Goal: Information Seeking & Learning: Learn about a topic

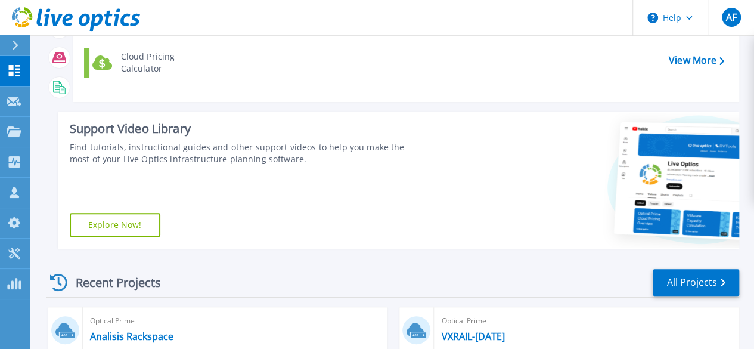
scroll to position [179, 0]
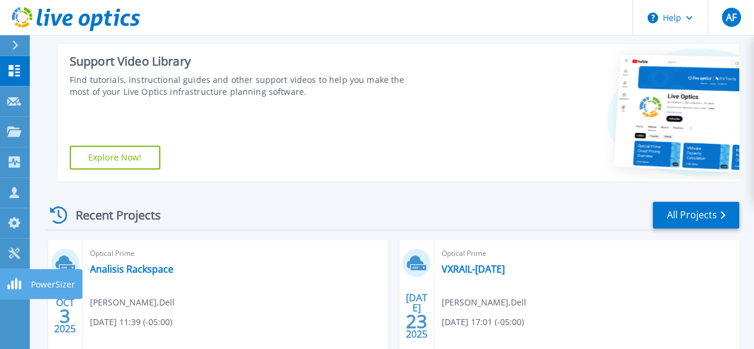
click at [10, 286] on icon at bounding box center [14, 283] width 14 height 11
click at [20, 50] on div at bounding box center [20, 45] width 19 height 20
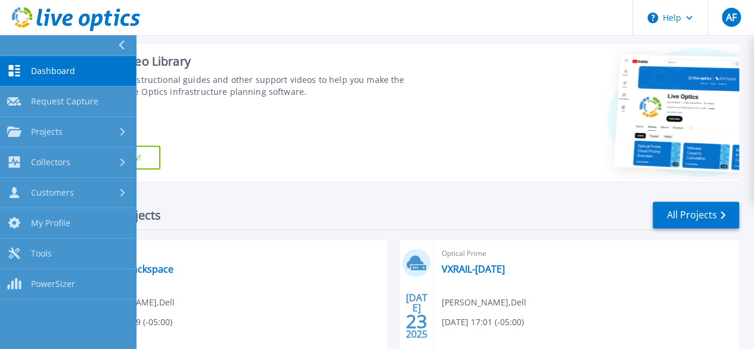
click at [247, 221] on div "Recent Projects All Projects" at bounding box center [392, 215] width 693 height 30
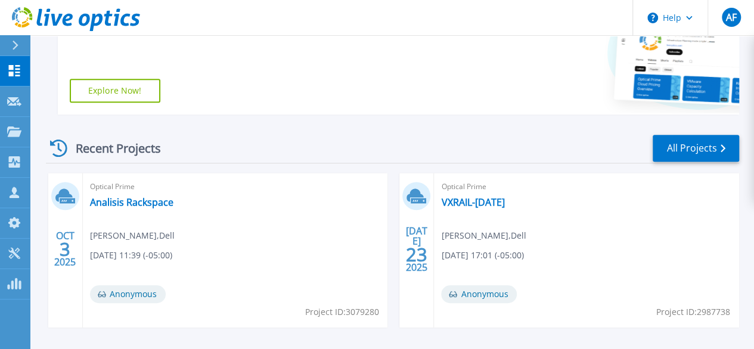
scroll to position [298, 0]
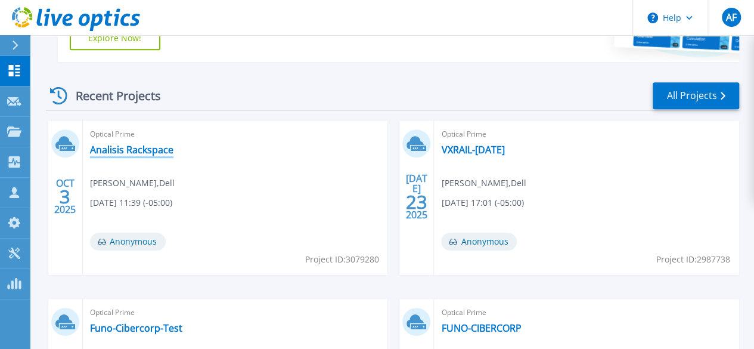
click at [143, 149] on link "Analisis Rackspace" at bounding box center [131, 150] width 83 height 12
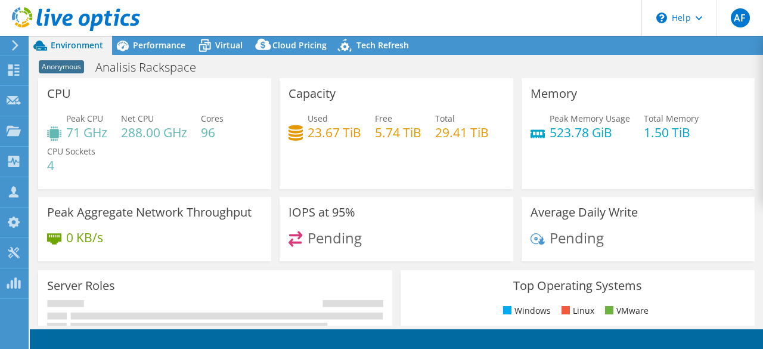
select select "USD"
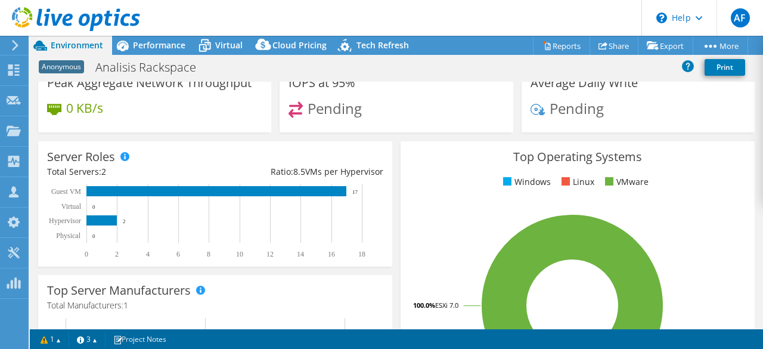
scroll to position [239, 0]
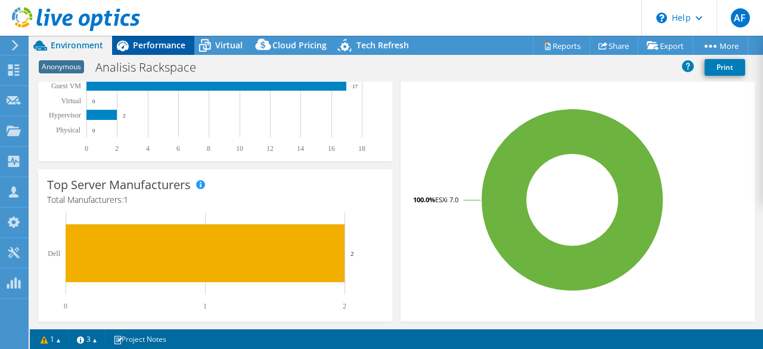
click at [152, 51] on span "Performance" at bounding box center [159, 44] width 52 height 11
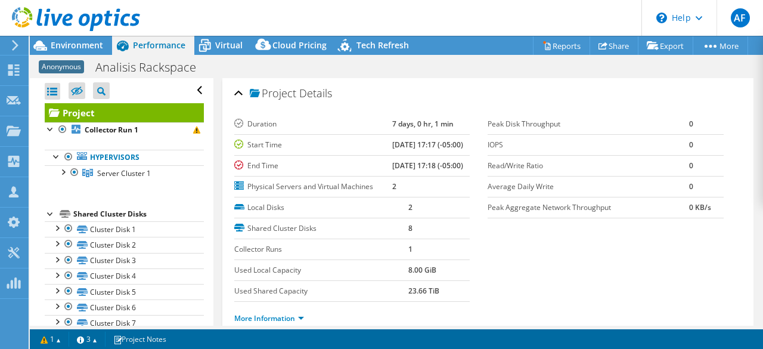
scroll to position [60, 0]
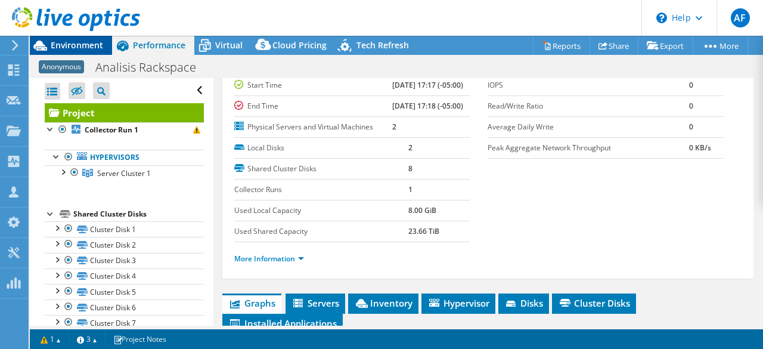
click at [86, 38] on div at bounding box center [70, 20] width 140 height 40
click at [89, 48] on span "Environment" at bounding box center [77, 44] width 52 height 11
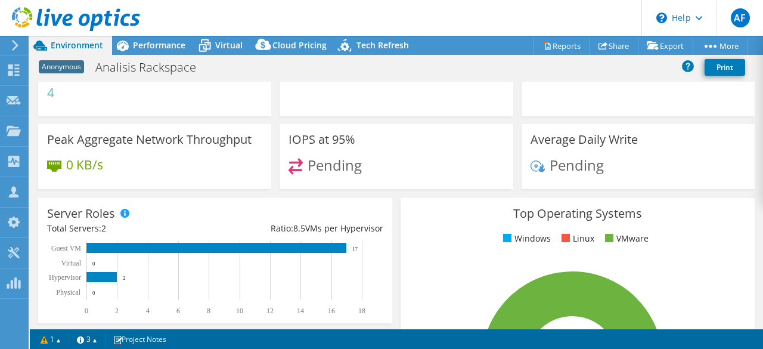
scroll to position [0, 0]
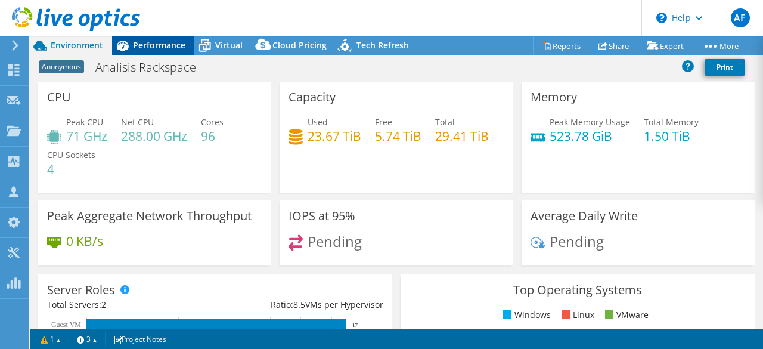
click at [145, 43] on span "Performance" at bounding box center [159, 44] width 52 height 11
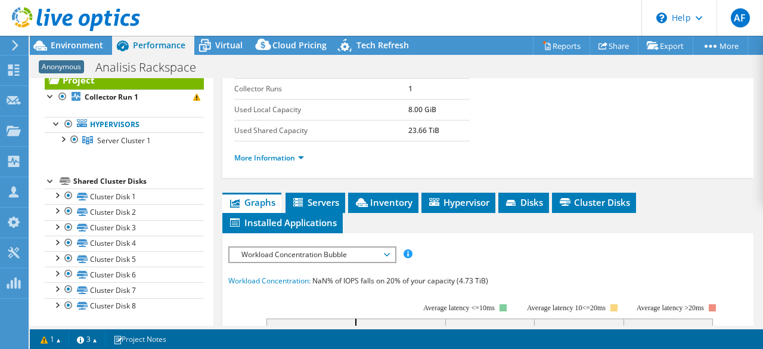
scroll to position [239, 0]
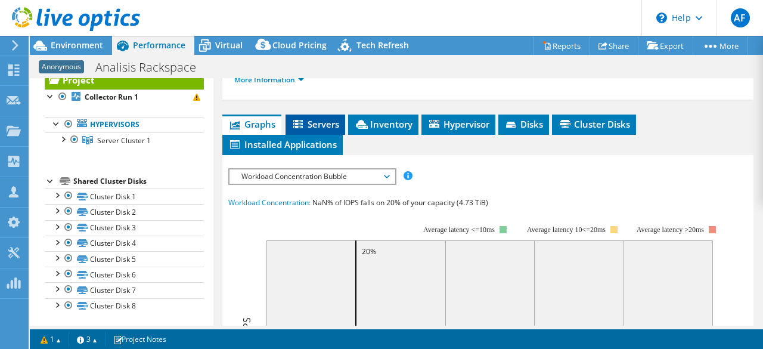
click at [320, 130] on span "Servers" at bounding box center [316, 124] width 48 height 12
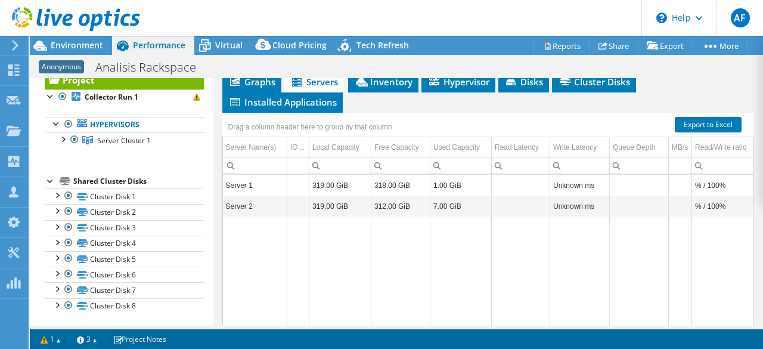
scroll to position [298, 0]
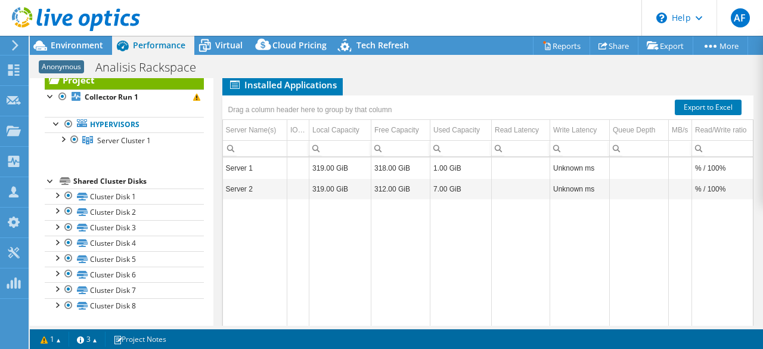
click at [373, 70] on span "Inventory" at bounding box center [383, 64] width 58 height 12
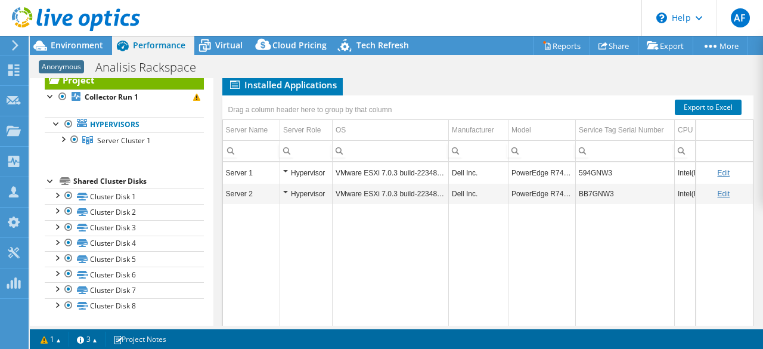
click at [401, 95] on ul "Graphs Servers Inventory Hypervisor Disks Cluster Disks Installed Applications" at bounding box center [488, 75] width 532 height 41
click at [441, 70] on span "Hypervisor" at bounding box center [459, 64] width 62 height 12
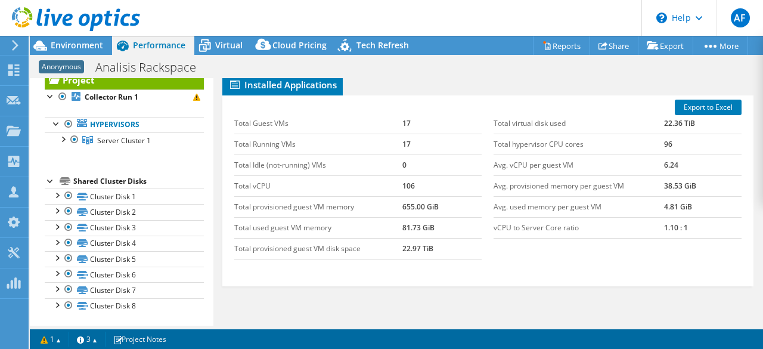
click at [317, 70] on span "Servers" at bounding box center [314, 64] width 48 height 12
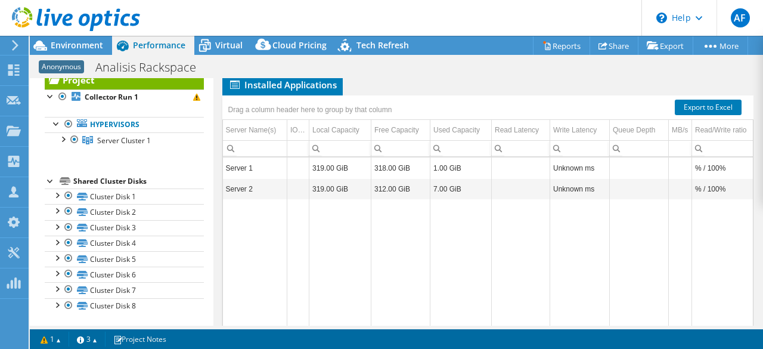
click at [569, 72] on div "Anonymous Analisis Rackspace Print" at bounding box center [396, 67] width 733 height 22
click at [476, 111] on div "Drag a column header here to group by that column" at bounding box center [488, 103] width 532 height 16
click at [412, 95] on ul "Graphs Servers Inventory Hypervisor Disks Cluster Disks Installed Applications" at bounding box center [488, 75] width 532 height 41
click at [366, 95] on ul "Graphs Servers Inventory Hypervisor Disks Cluster Disks Installed Applications" at bounding box center [488, 75] width 532 height 41
click at [274, 70] on span "Graphs" at bounding box center [251, 64] width 47 height 12
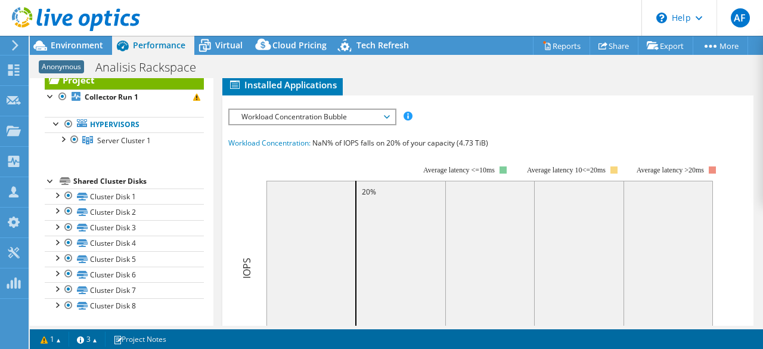
click at [291, 75] on li "Servers" at bounding box center [316, 65] width 60 height 20
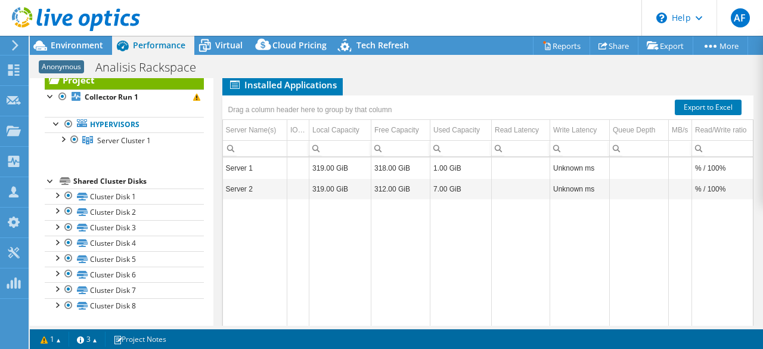
click at [386, 95] on ul "Graphs Servers Inventory Hypervisor Disks Cluster Disks Installed Applications" at bounding box center [488, 75] width 532 height 41
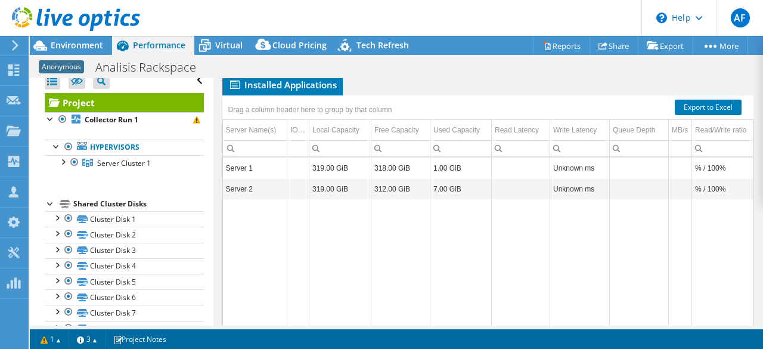
scroll to position [0, 0]
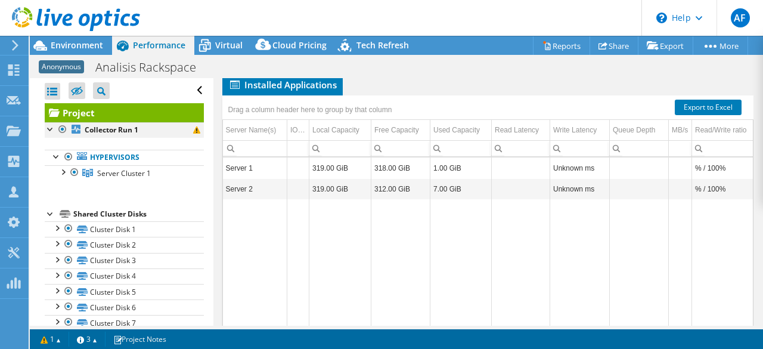
click at [47, 131] on div at bounding box center [51, 128] width 12 height 12
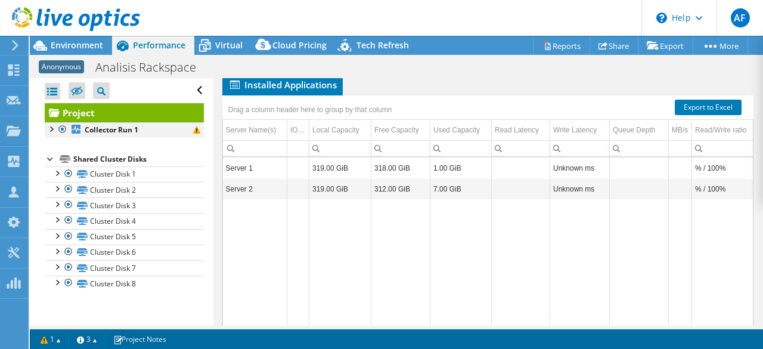
click at [53, 131] on div at bounding box center [51, 128] width 12 height 12
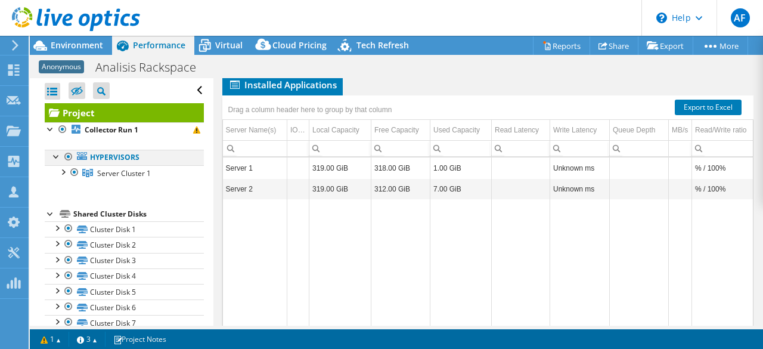
click at [54, 157] on div at bounding box center [57, 156] width 12 height 12
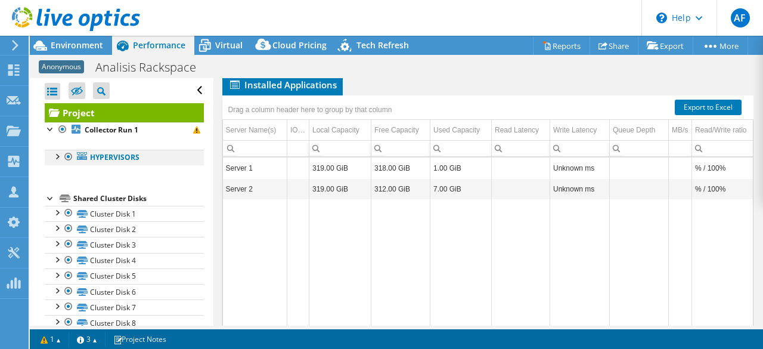
click at [54, 157] on div at bounding box center [57, 156] width 12 height 12
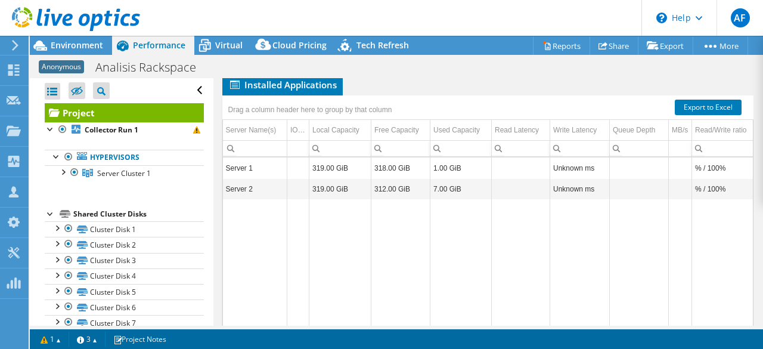
click at [265, 70] on span "Graphs" at bounding box center [251, 64] width 47 height 12
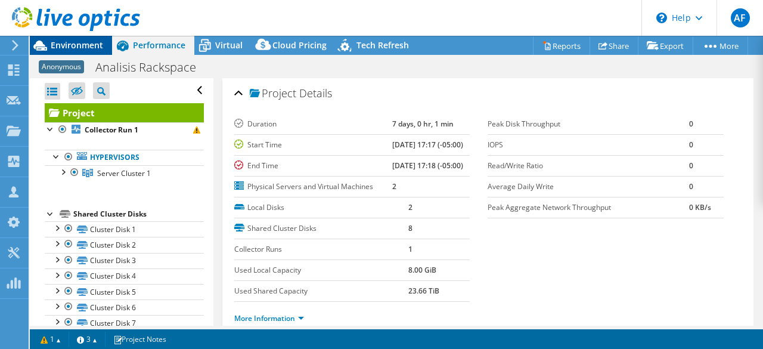
click at [57, 48] on span "Environment" at bounding box center [77, 44] width 52 height 11
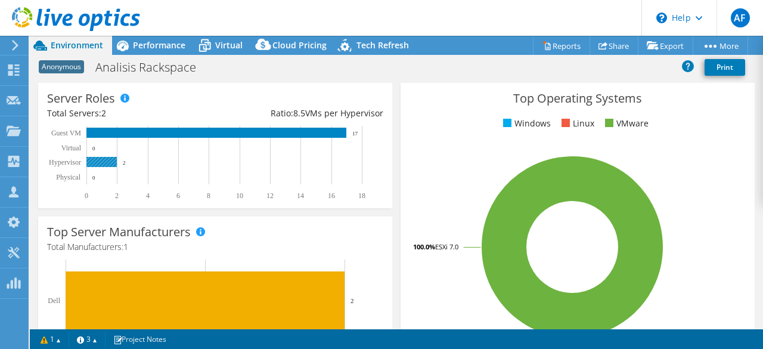
scroll to position [179, 0]
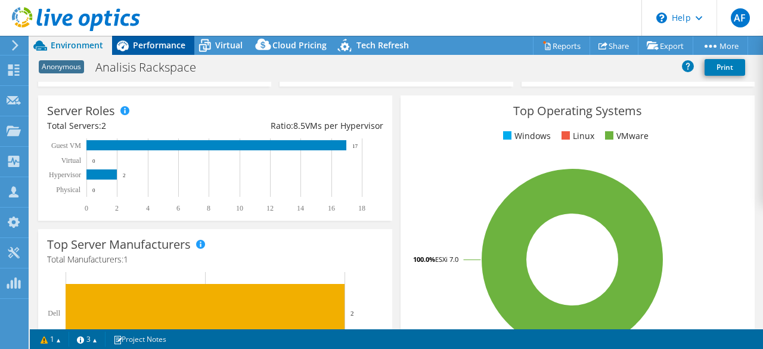
click at [171, 52] on div "Performance" at bounding box center [153, 45] width 82 height 19
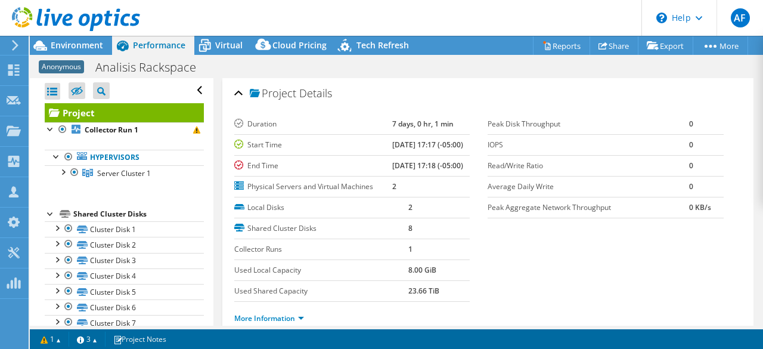
click at [275, 72] on div "Anonymous Analisis Rackspace Print" at bounding box center [396, 67] width 733 height 22
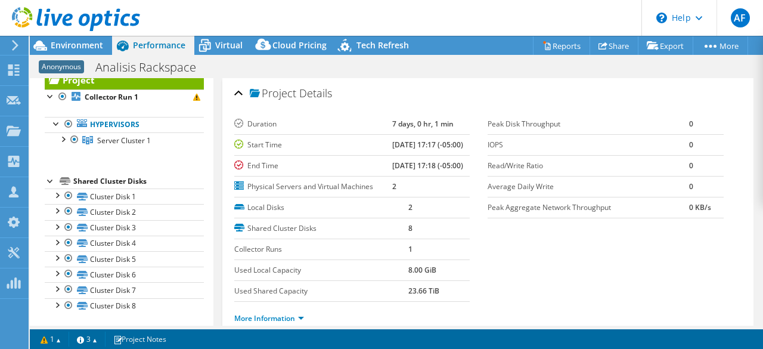
scroll to position [17, 0]
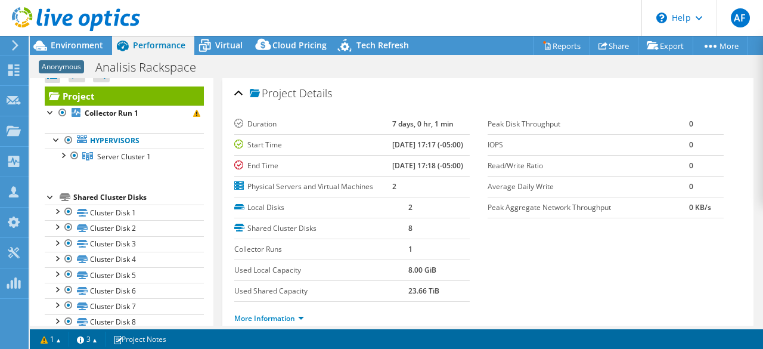
click at [373, 66] on div "Anonymous Analisis Rackspace Print" at bounding box center [396, 67] width 733 height 22
click at [94, 51] on span "Environment" at bounding box center [77, 44] width 52 height 11
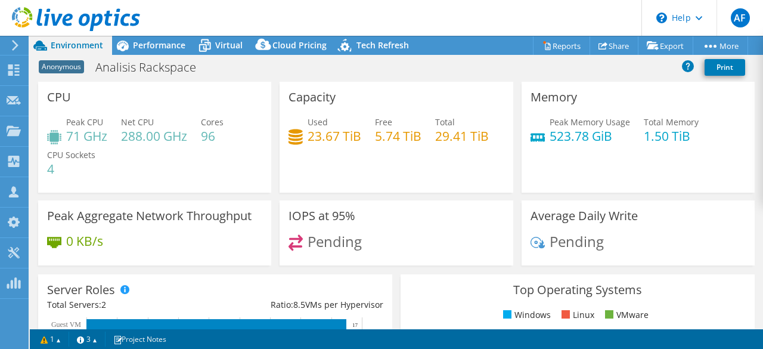
click at [339, 76] on div "Anonymous Analisis Rackspace Print" at bounding box center [396, 67] width 733 height 22
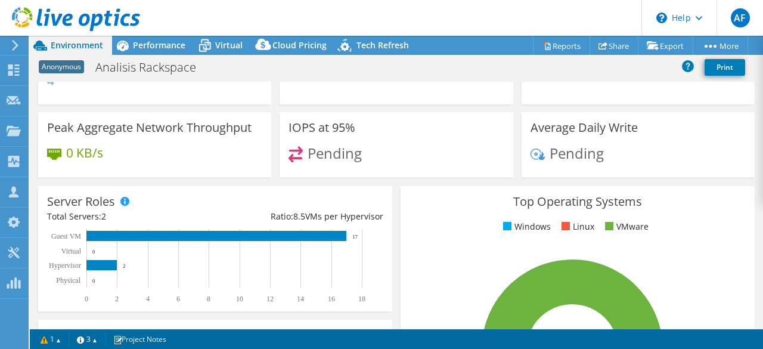
scroll to position [0, 0]
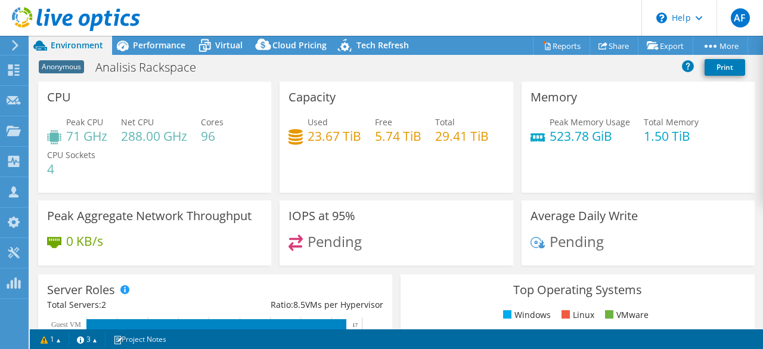
click at [376, 77] on div "Anonymous Analisis Rackspace Print" at bounding box center [396, 67] width 733 height 22
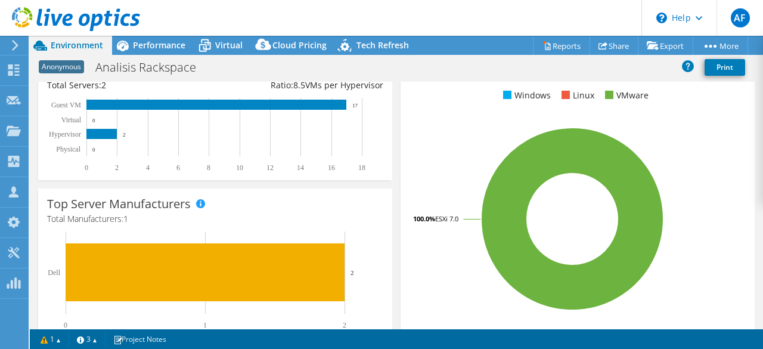
scroll to position [239, 0]
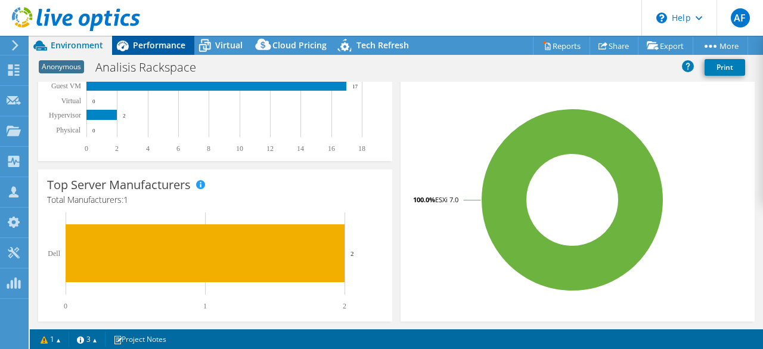
click at [176, 44] on span "Performance" at bounding box center [159, 44] width 52 height 11
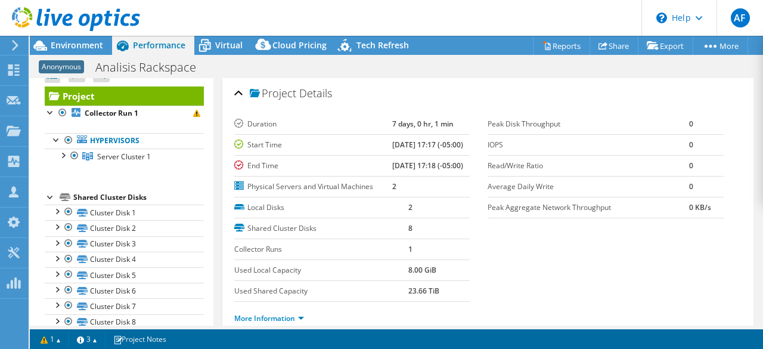
scroll to position [0, 0]
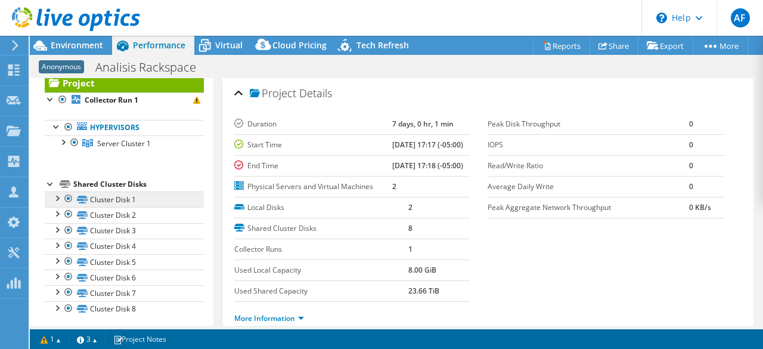
scroll to position [33, 0]
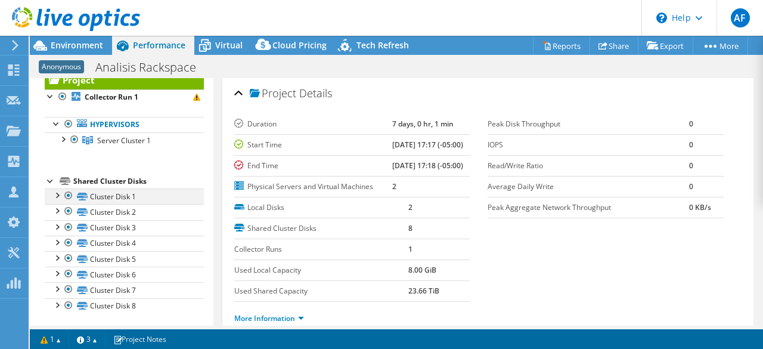
click at [61, 193] on div at bounding box center [57, 194] width 12 height 12
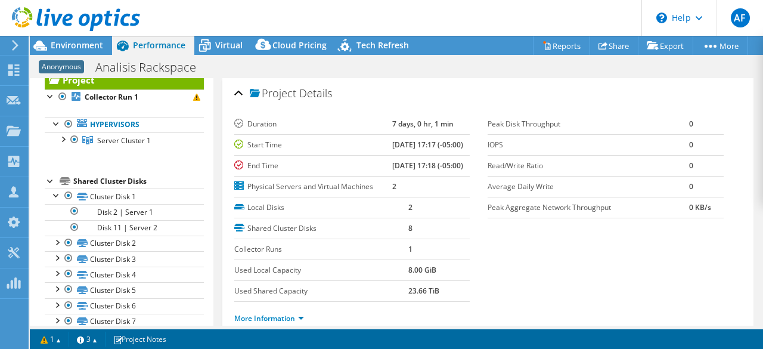
click at [397, 64] on div "Anonymous Analisis Rackspace Print" at bounding box center [396, 67] width 733 height 22
click at [408, 11] on header "AF Channel Partner Alondra Francisco alondra.francisco@xweb.com.mx Xweb My Prof…" at bounding box center [381, 18] width 763 height 36
click at [444, 58] on div "Anonymous Analisis Rackspace Print" at bounding box center [396, 67] width 733 height 22
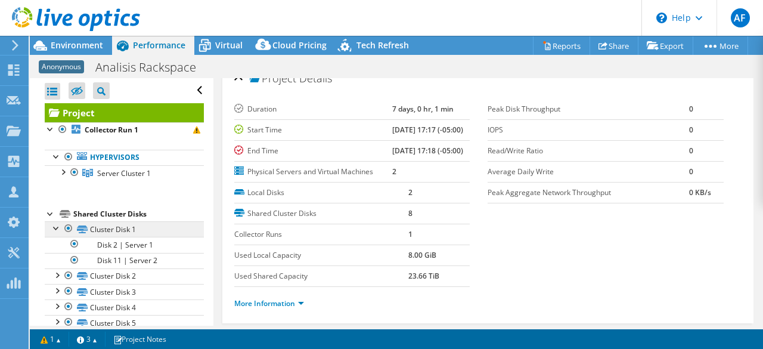
scroll to position [0, 0]
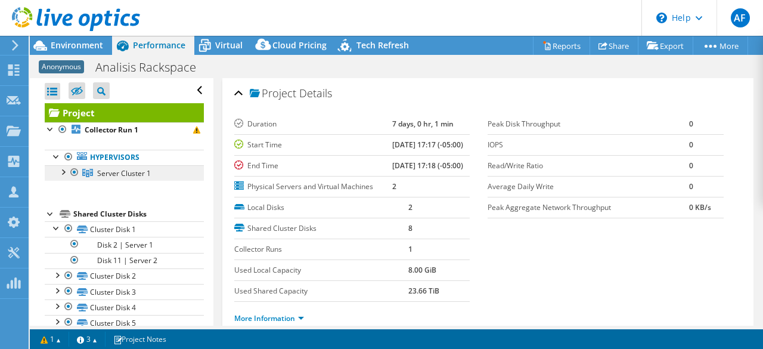
click at [125, 171] on span "Server Cluster 1" at bounding box center [124, 173] width 54 height 10
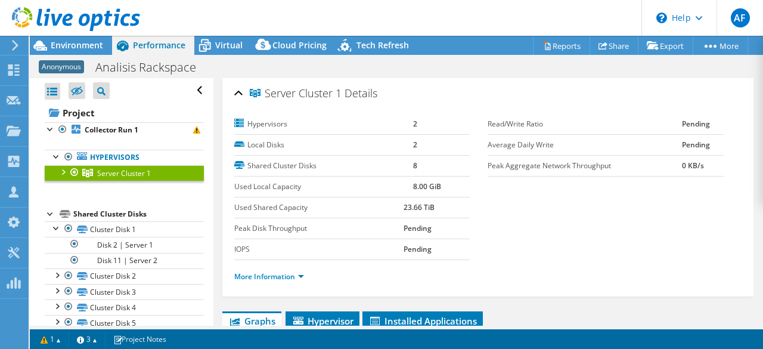
click at [65, 172] on div at bounding box center [63, 171] width 12 height 12
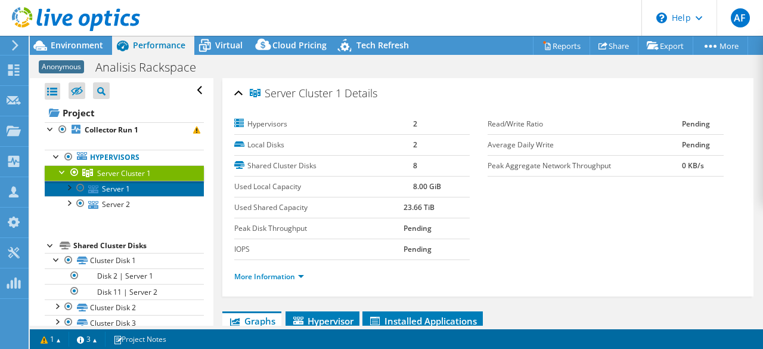
click at [126, 192] on link "Server 1" at bounding box center [124, 189] width 159 height 16
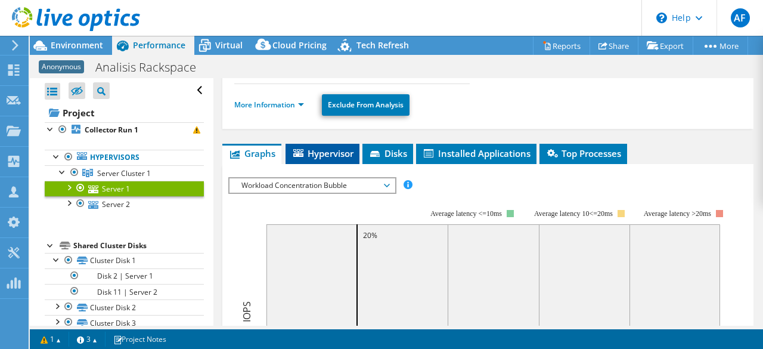
scroll to position [119, 0]
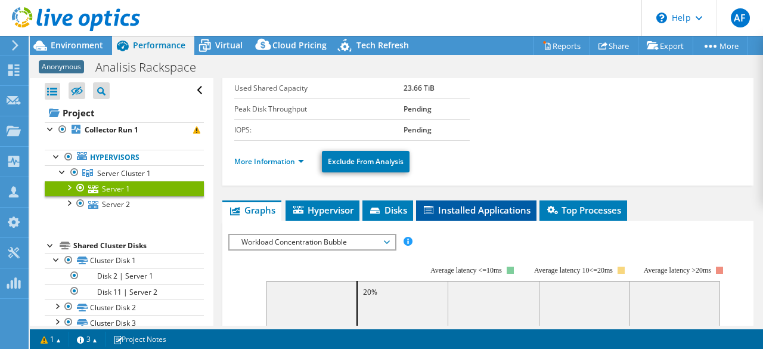
click at [433, 204] on span "Installed Applications" at bounding box center [476, 210] width 109 height 12
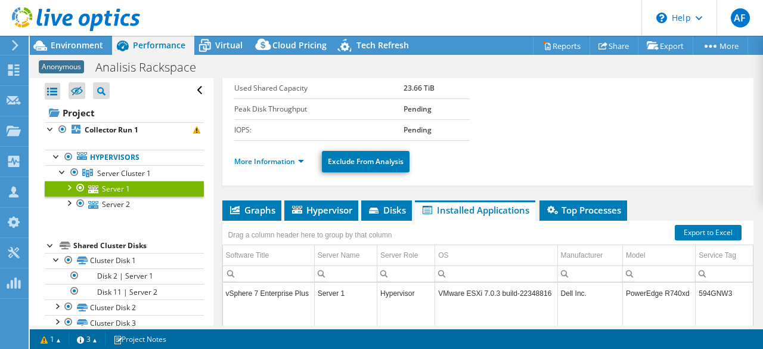
scroll to position [179, 0]
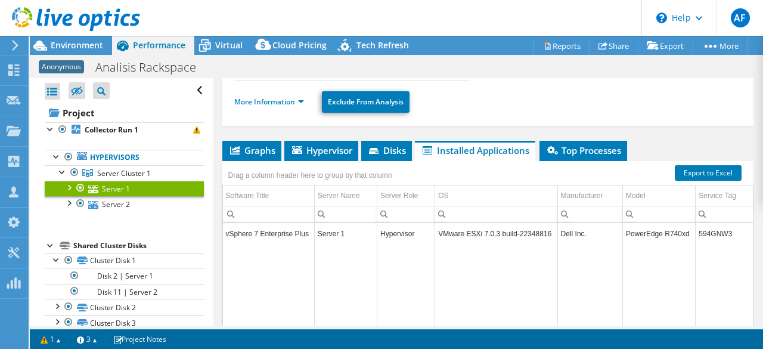
click at [418, 223] on td "Hypervisor" at bounding box center [406, 233] width 58 height 21
click at [646, 232] on td "PowerEdge R740xd" at bounding box center [658, 233] width 73 height 21
drag, startPoint x: 227, startPoint y: 231, endPoint x: 308, endPoint y: 227, distance: 81.2
click at [308, 227] on td "vSphere 7 Enterprise Plus" at bounding box center [269, 233] width 92 height 21
drag, startPoint x: 380, startPoint y: 227, endPoint x: 413, endPoint y: 230, distance: 33.6
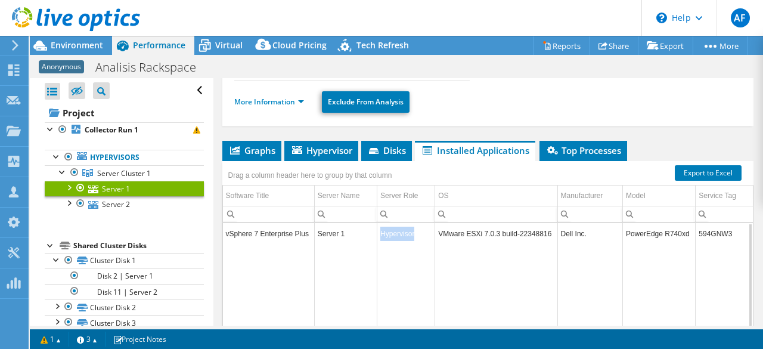
click at [413, 230] on td "Hypervisor" at bounding box center [406, 233] width 58 height 21
drag, startPoint x: 435, startPoint y: 230, endPoint x: 531, endPoint y: 224, distance: 95.6
click at [531, 224] on td "VMware ESXi 7.0.3 build-22348816" at bounding box center [496, 233] width 122 height 21
click at [544, 223] on td "VMware ESXi 7.0.3 build-22348816" at bounding box center [496, 233] width 122 height 21
drag, startPoint x: 621, startPoint y: 228, endPoint x: 682, endPoint y: 234, distance: 60.5
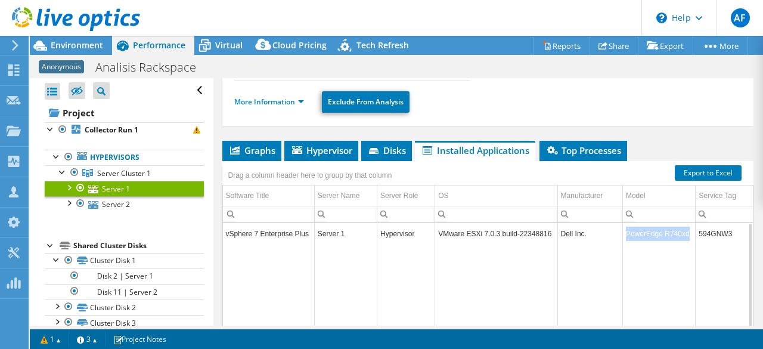
click at [682, 234] on td "PowerEdge R740xd" at bounding box center [658, 233] width 73 height 21
drag, startPoint x: 724, startPoint y: 226, endPoint x: 692, endPoint y: 231, distance: 32.0
click at [696, 231] on td "594GNW3" at bounding box center [724, 233] width 57 height 21
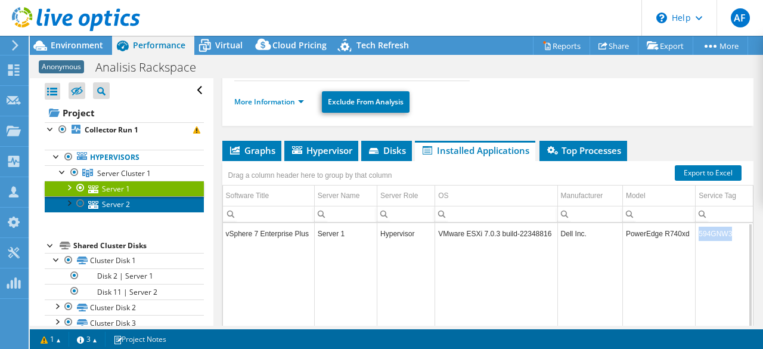
click at [119, 204] on link "Server 2" at bounding box center [124, 204] width 159 height 16
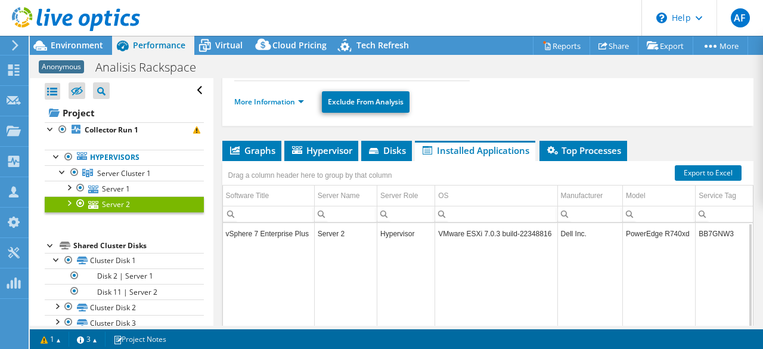
click at [647, 232] on td "PowerEdge R740xd" at bounding box center [658, 233] width 73 height 21
drag, startPoint x: 682, startPoint y: 232, endPoint x: 618, endPoint y: 236, distance: 64.5
click at [622, 236] on td "PowerEdge R740xd" at bounding box center [658, 233] width 73 height 21
click at [623, 233] on td "PowerEdge R740xd" at bounding box center [658, 233] width 73 height 21
drag, startPoint x: 622, startPoint y: 230, endPoint x: 680, endPoint y: 234, distance: 58.0
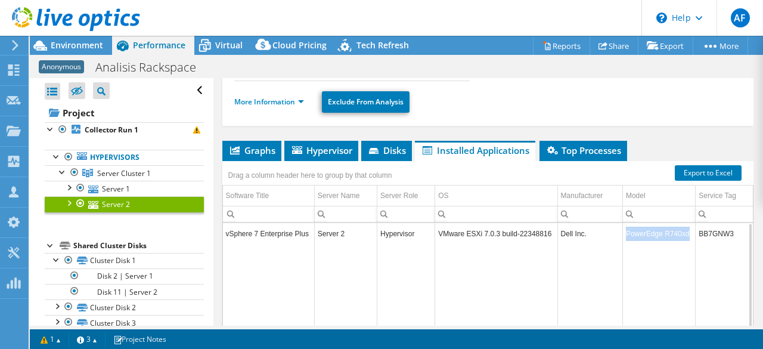
click at [680, 234] on td "PowerEdge R740xd" at bounding box center [658, 233] width 73 height 21
drag, startPoint x: 684, startPoint y: 229, endPoint x: 613, endPoint y: 236, distance: 71.3
click at [613, 236] on tr "vSphere 7 Enterprise Plus Server 2 Hypervisor VMware ESXi 7.0.3 build-22348816 …" at bounding box center [488, 233] width 531 height 21
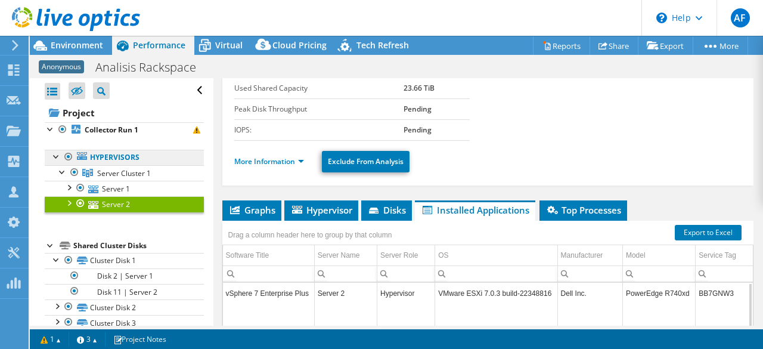
click at [126, 163] on link "Hypervisors" at bounding box center [124, 158] width 159 height 16
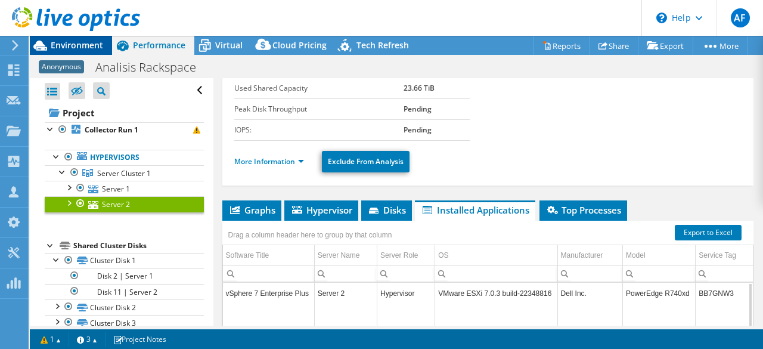
click at [97, 53] on div "Environment" at bounding box center [71, 45] width 82 height 19
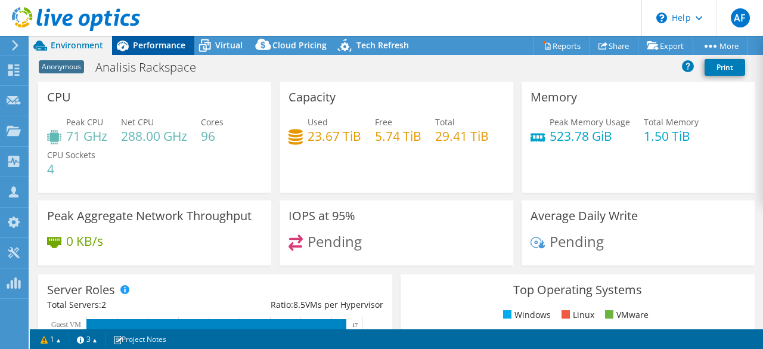
click at [150, 44] on span "Performance" at bounding box center [159, 44] width 52 height 11
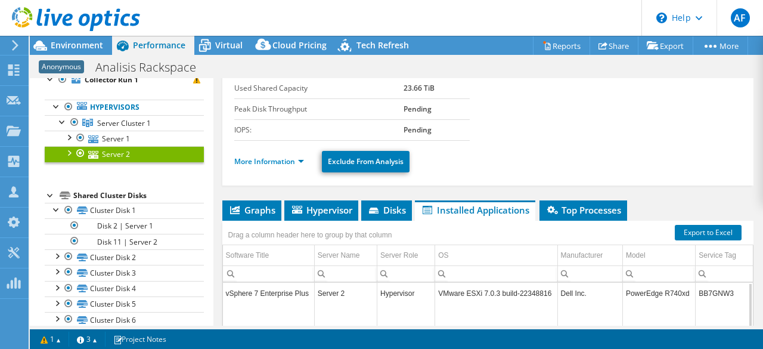
scroll to position [35, 0]
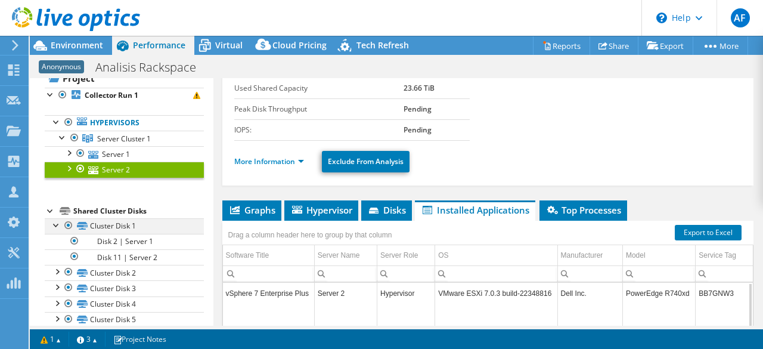
click at [59, 222] on div at bounding box center [57, 224] width 12 height 12
click at [385, 290] on td "Hypervisor" at bounding box center [406, 293] width 58 height 21
click at [386, 212] on span "Disks" at bounding box center [386, 210] width 39 height 12
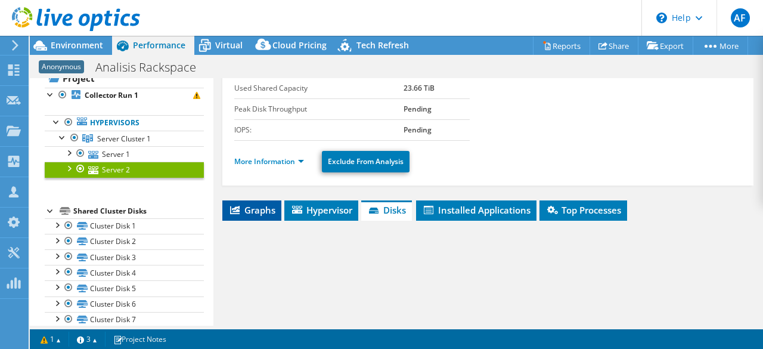
click at [256, 213] on span "Graphs" at bounding box center [251, 210] width 47 height 12
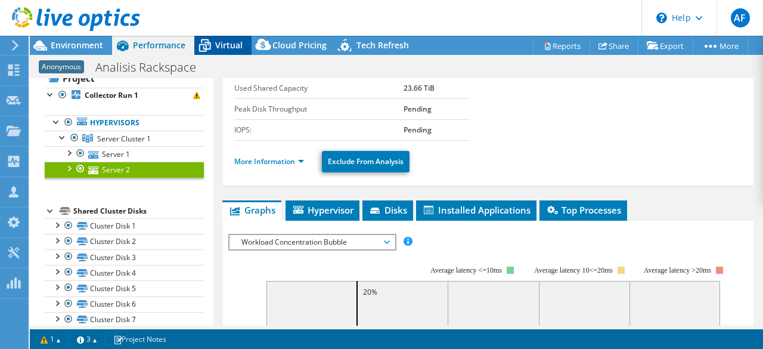
click at [219, 49] on span "Virtual" at bounding box center [228, 44] width 27 height 11
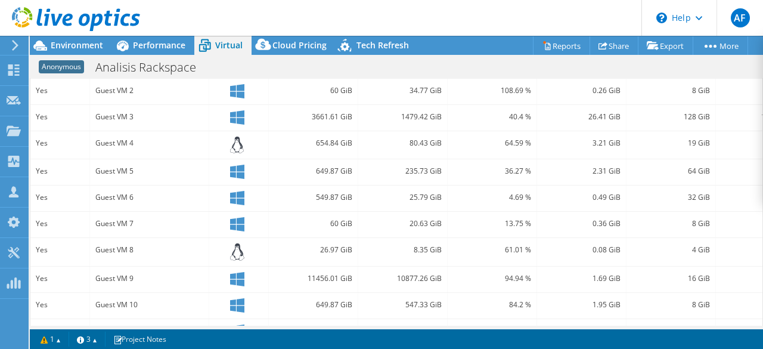
scroll to position [281, 0]
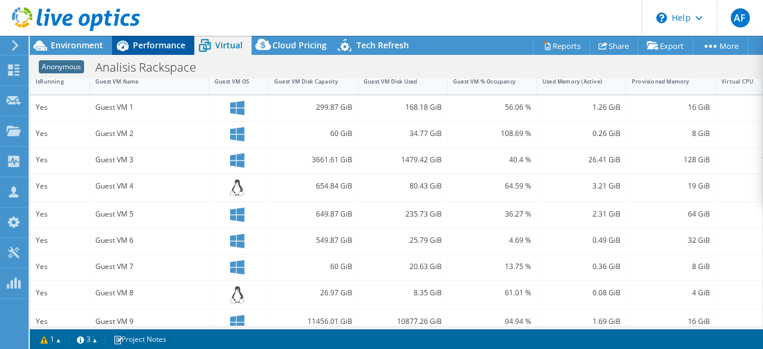
click at [147, 46] on span "Performance" at bounding box center [159, 44] width 52 height 11
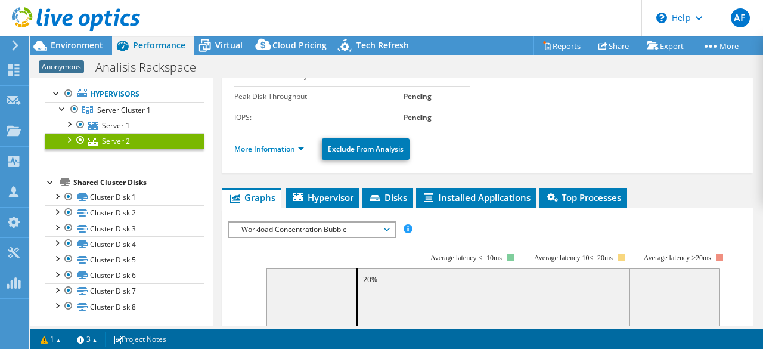
scroll to position [119, 0]
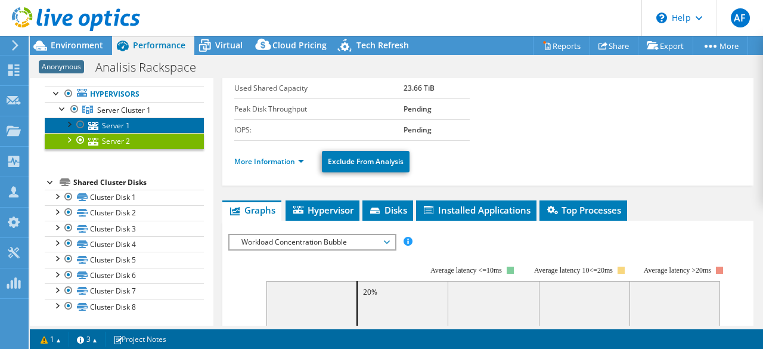
click at [122, 122] on link "Server 1" at bounding box center [124, 125] width 159 height 16
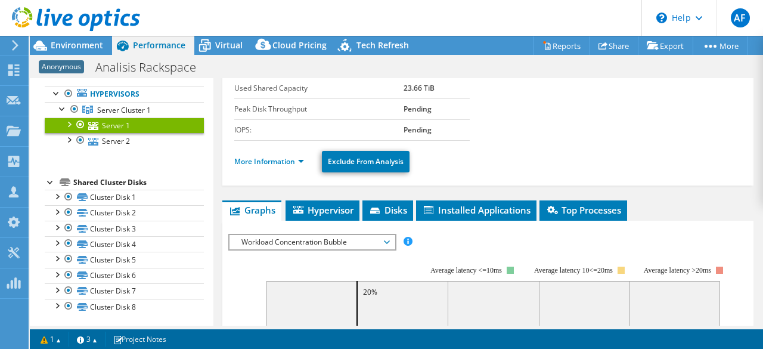
click at [73, 123] on div at bounding box center [69, 123] width 12 height 12
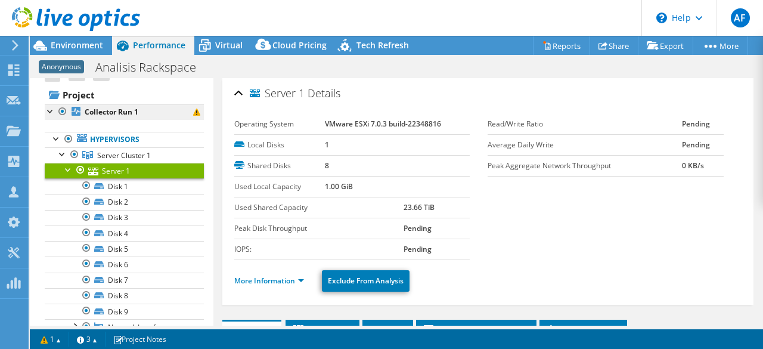
scroll to position [4, 0]
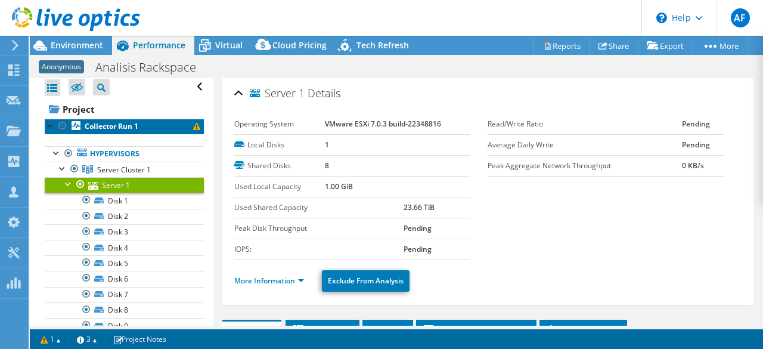
click at [145, 128] on link "Collector Run 1" at bounding box center [124, 127] width 159 height 16
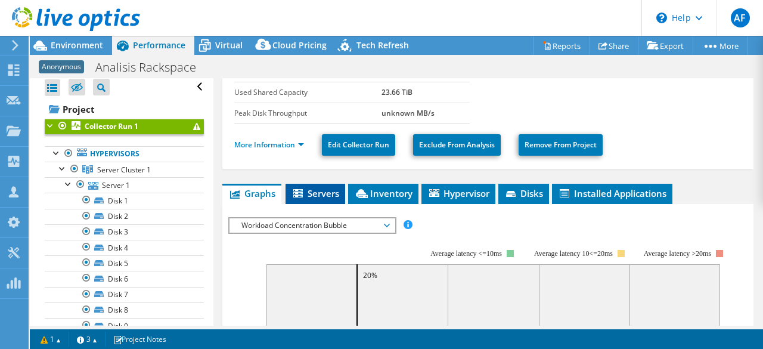
scroll to position [179, 0]
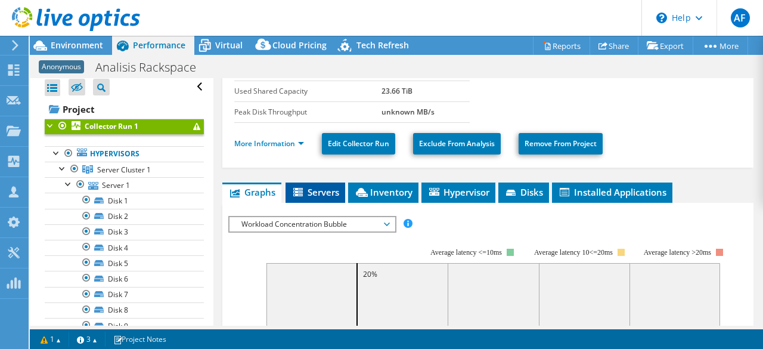
click at [328, 186] on span "Servers" at bounding box center [316, 192] width 48 height 12
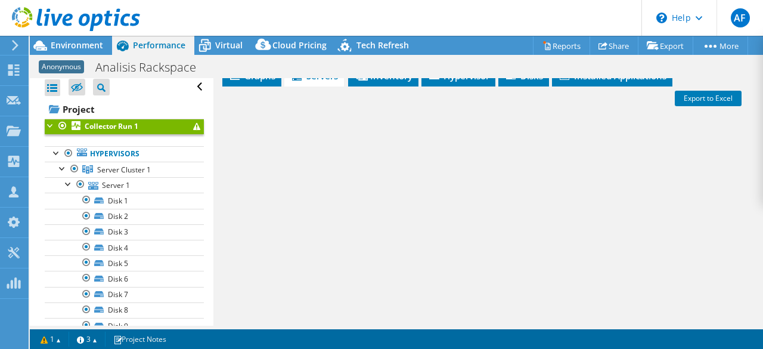
scroll to position [298, 0]
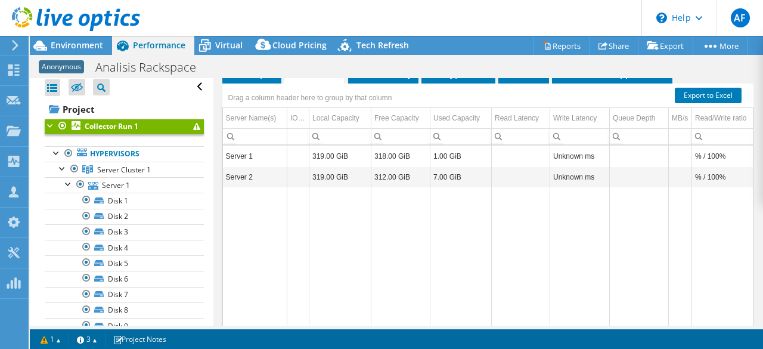
click at [239, 154] on td "Server 1" at bounding box center [255, 155] width 64 height 21
click at [239, 153] on td "Server 1" at bounding box center [255, 155] width 64 height 21
click at [571, 157] on td "Unknown ms" at bounding box center [580, 155] width 60 height 21
drag, startPoint x: 439, startPoint y: 155, endPoint x: 329, endPoint y: 151, distance: 109.8
click at [438, 154] on td "1.00 GiB" at bounding box center [460, 155] width 61 height 21
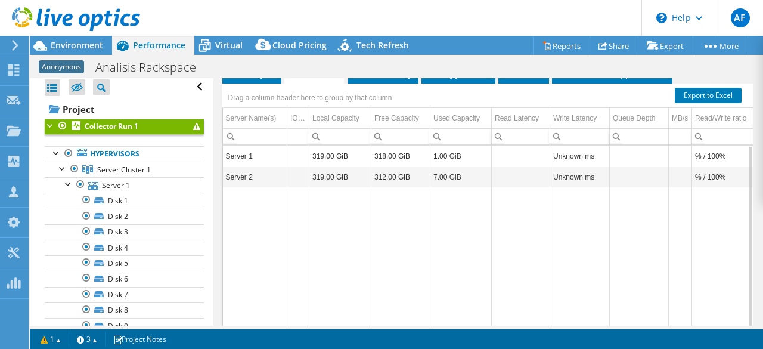
click at [311, 151] on td "319.00 GiB" at bounding box center [340, 155] width 62 height 21
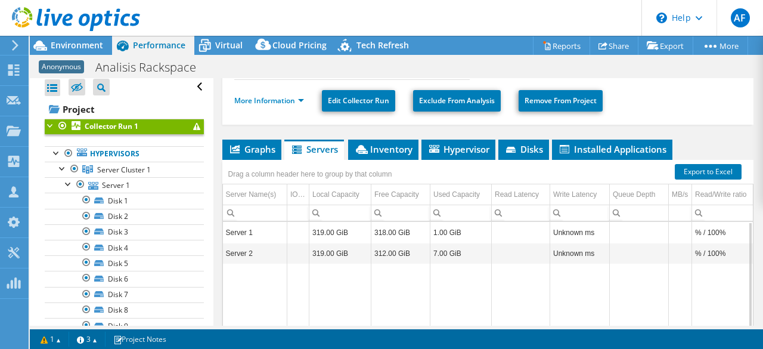
scroll to position [179, 0]
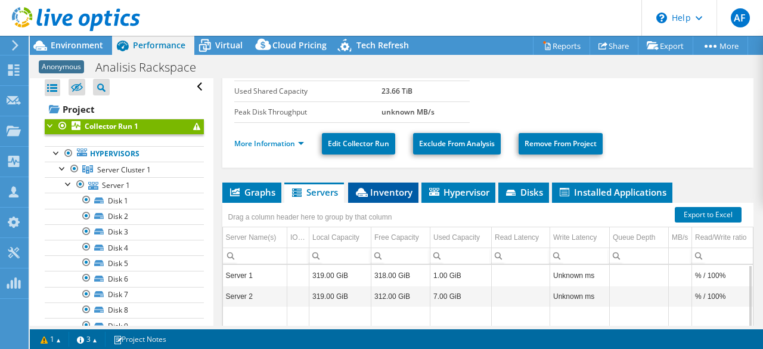
click at [392, 186] on span "Inventory" at bounding box center [383, 192] width 58 height 12
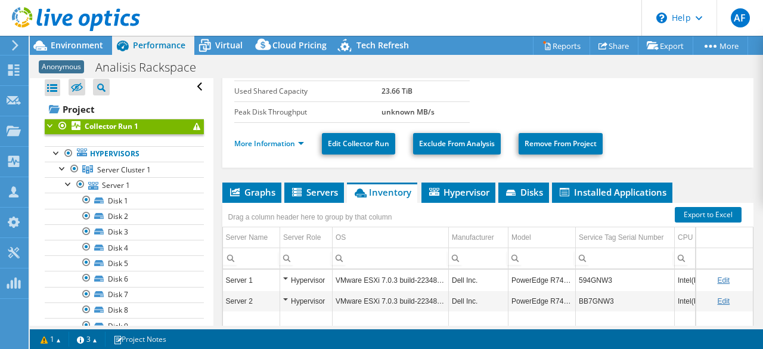
scroll to position [239, 0]
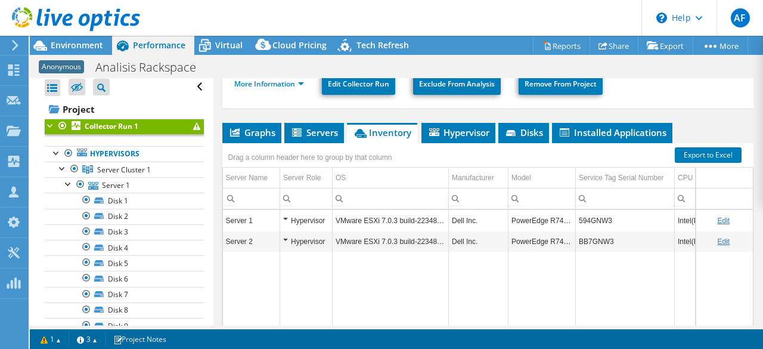
click at [394, 216] on td "VMware ESXi 7.0.3 build-22348816" at bounding box center [391, 220] width 116 height 21
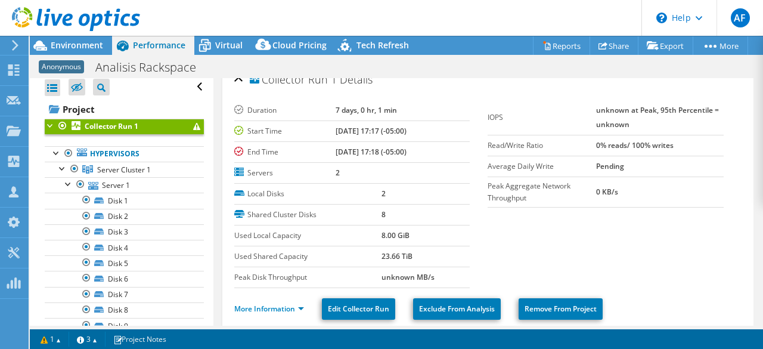
scroll to position [0, 0]
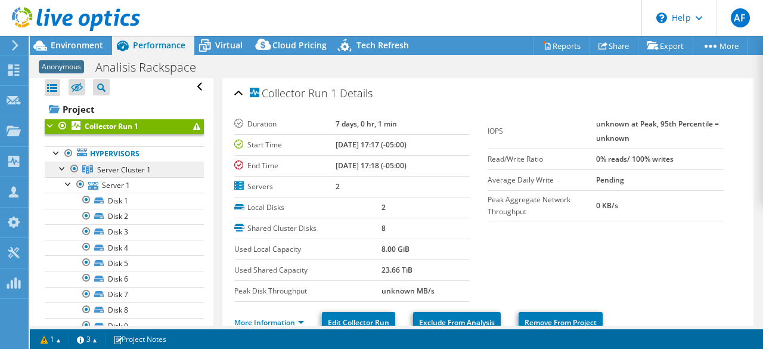
click at [128, 173] on link "Server Cluster 1" at bounding box center [124, 170] width 159 height 16
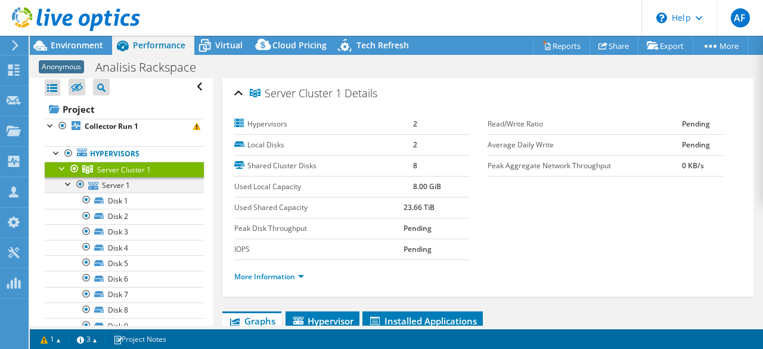
click at [67, 182] on div at bounding box center [69, 183] width 12 height 12
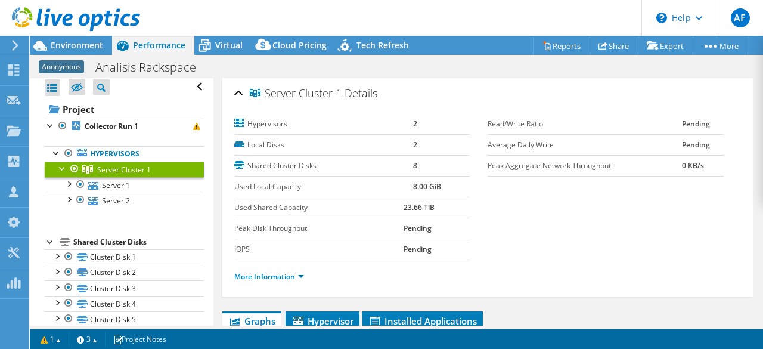
click at [237, 92] on div "Server Cluster 1 Details" at bounding box center [488, 94] width 508 height 26
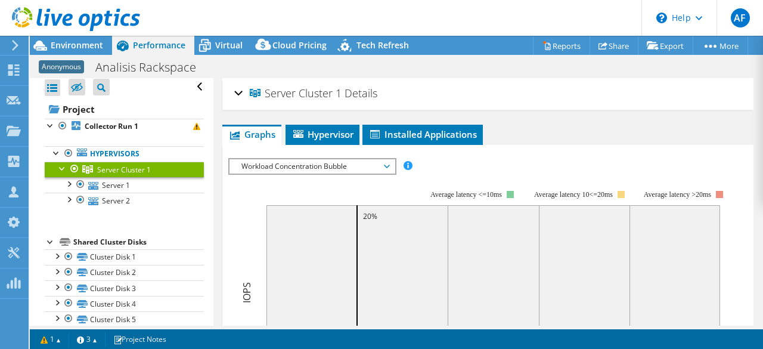
click at [286, 59] on div "Anonymous Analisis Rackspace Print" at bounding box center [396, 67] width 733 height 22
click at [562, 107] on div "Server Cluster 1 Details Hypervisors 2 Local Disks 2 Shared Cluster Disks 8 Use…" at bounding box center [488, 94] width 532 height 32
click at [552, 108] on div "Server Cluster 1 Details Hypervisors 2 Local Disks 2 Shared Cluster Disks 8 Use…" at bounding box center [488, 94] width 532 height 32
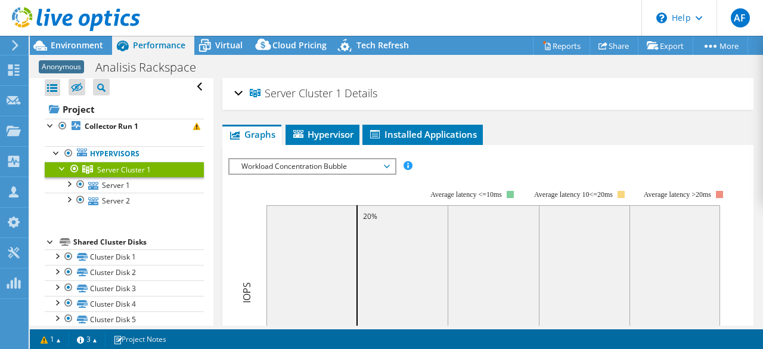
drag, startPoint x: 718, startPoint y: 119, endPoint x: 712, endPoint y: 118, distance: 6.1
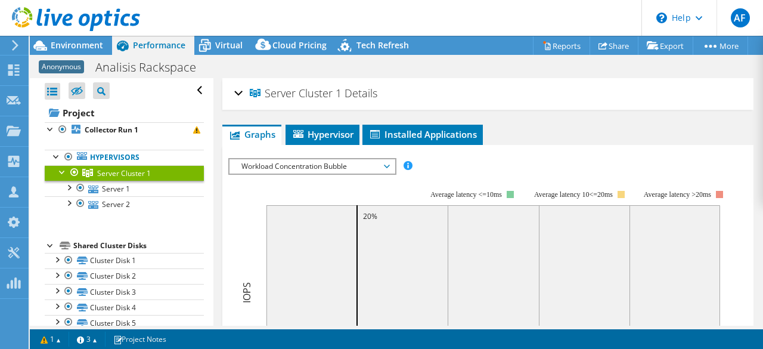
click at [20, 44] on icon at bounding box center [15, 45] width 9 height 11
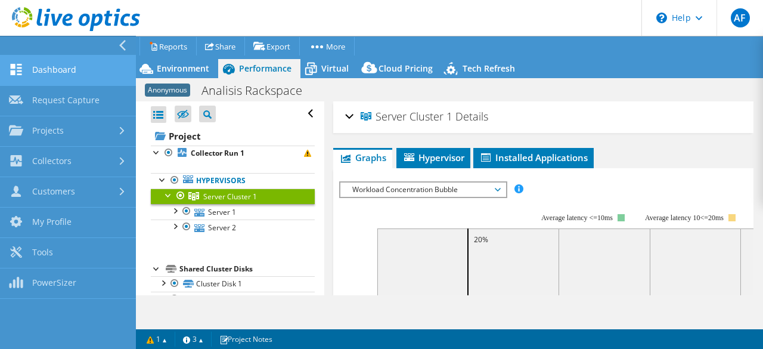
click at [68, 77] on link "Dashboard" at bounding box center [68, 70] width 136 height 30
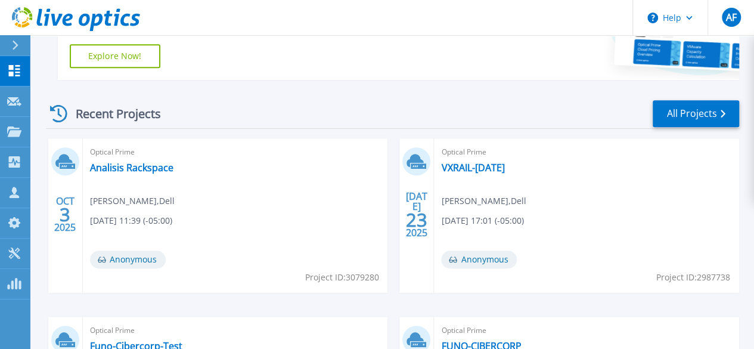
scroll to position [298, 0]
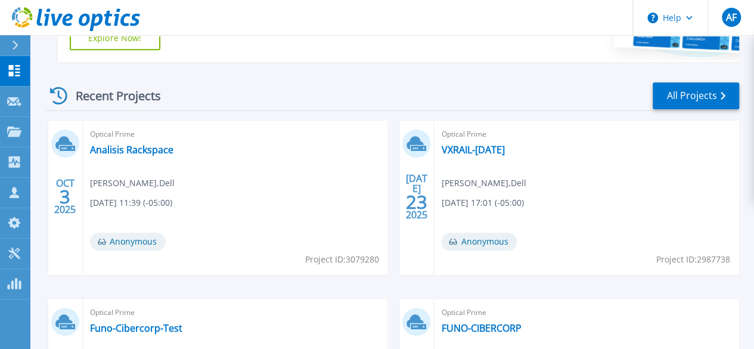
click at [467, 82] on div "Recent Projects All Projects" at bounding box center [392, 96] width 693 height 30
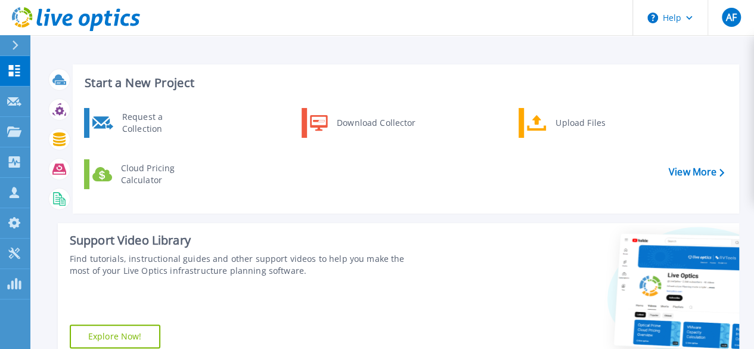
scroll to position [0, 0]
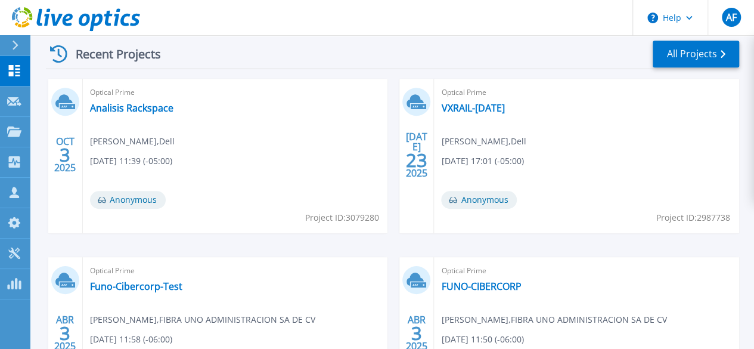
scroll to position [298, 0]
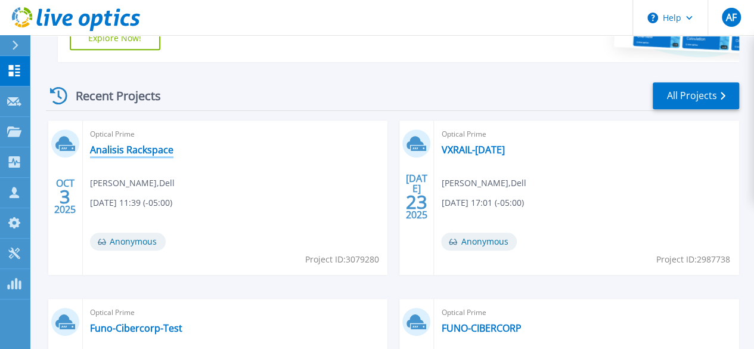
click at [148, 144] on link "Analisis Rackspace" at bounding box center [131, 150] width 83 height 12
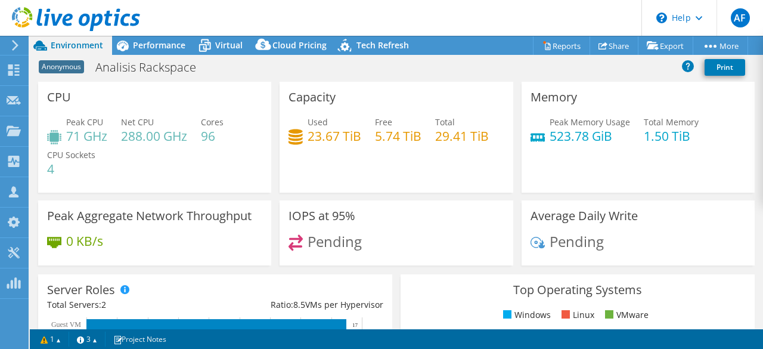
select select "USD"
